Goal: Task Accomplishment & Management: Manage account settings

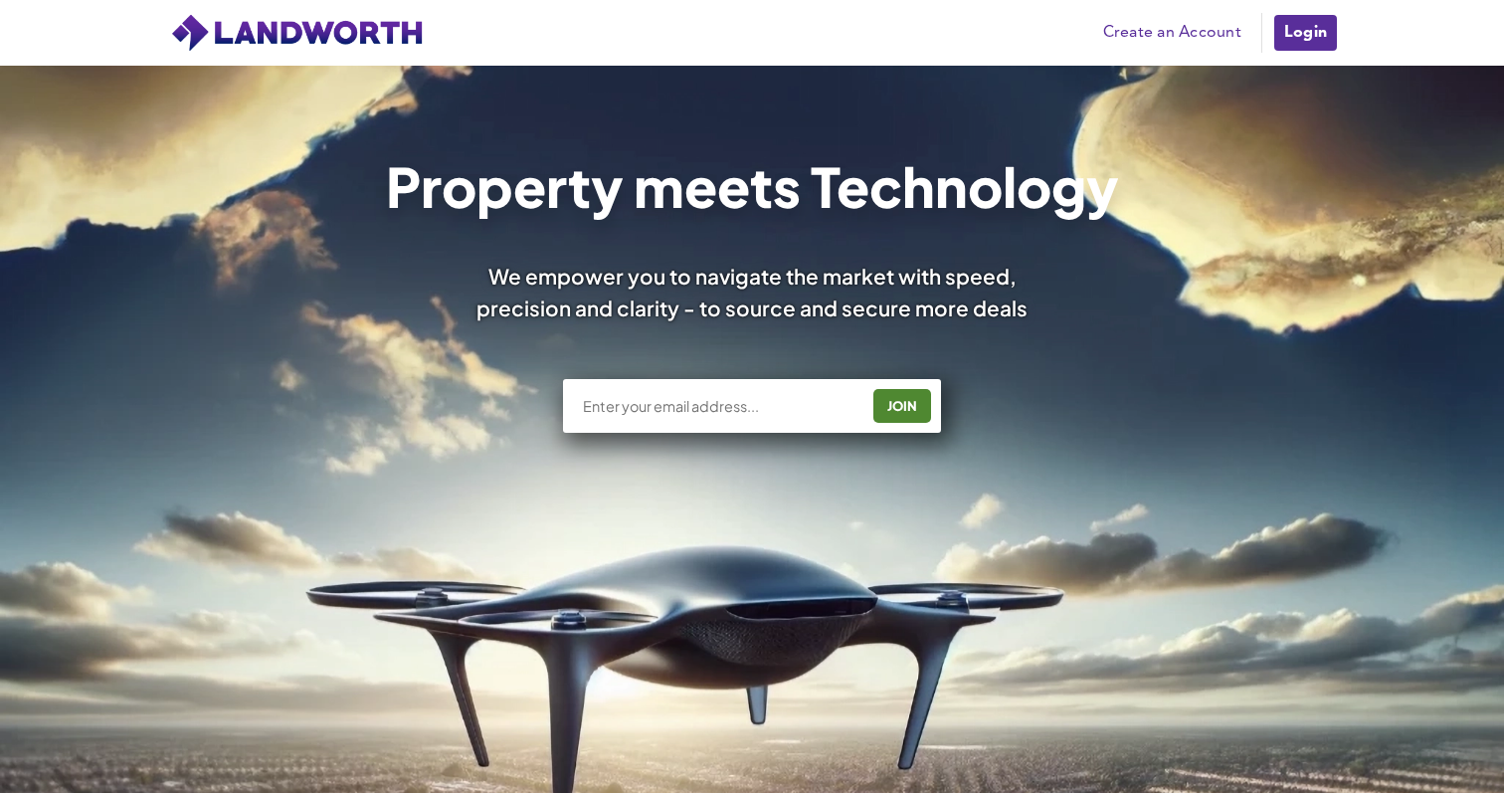
click at [1302, 29] on link "Login" at bounding box center [1306, 33] width 67 height 40
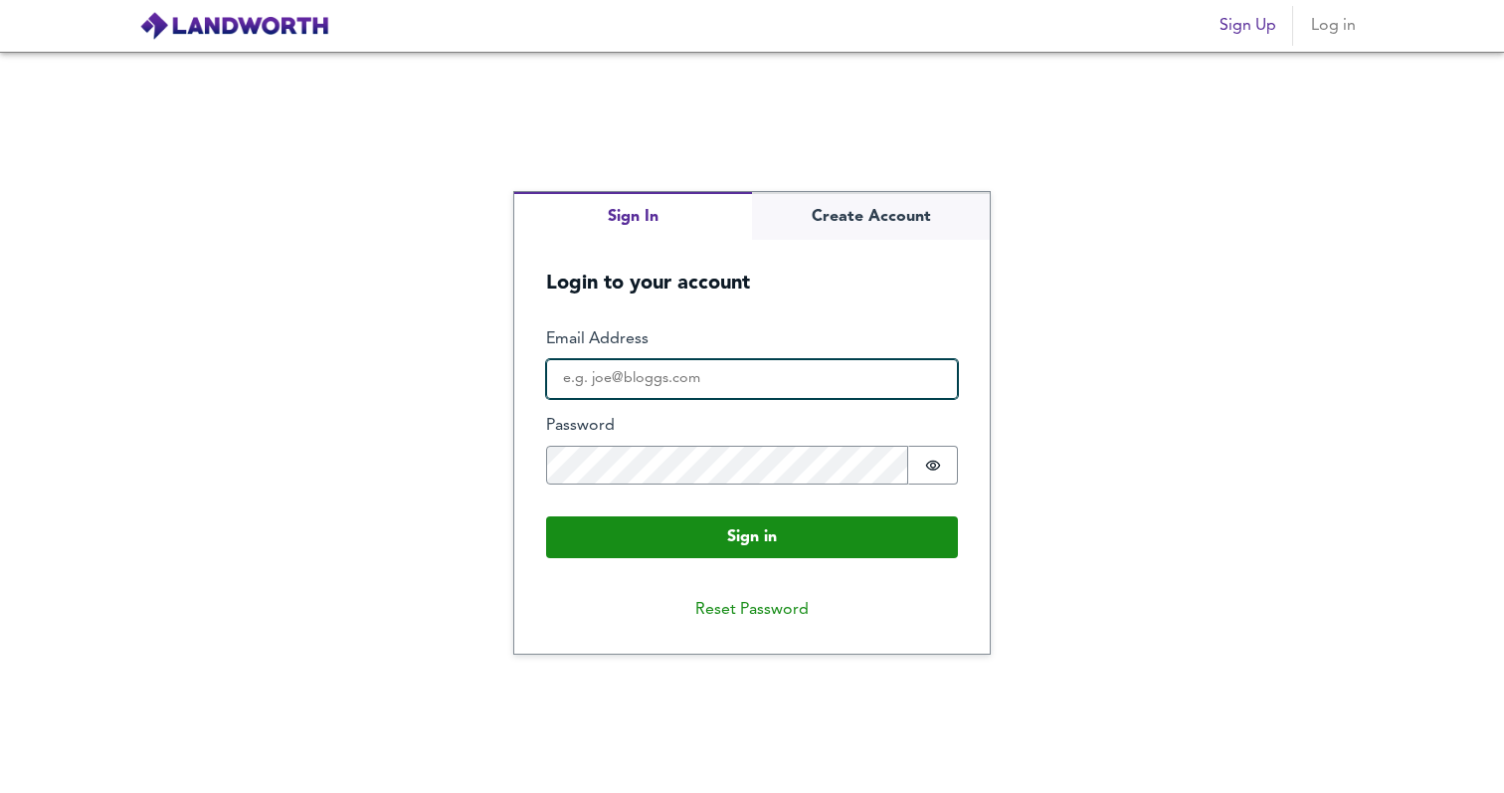
click at [757, 387] on input "Email Address" at bounding box center [752, 379] width 412 height 40
type input "dr"
